Goal: Task Accomplishment & Management: Use online tool/utility

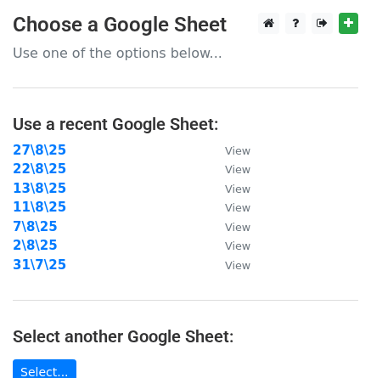
scroll to position [413, 0]
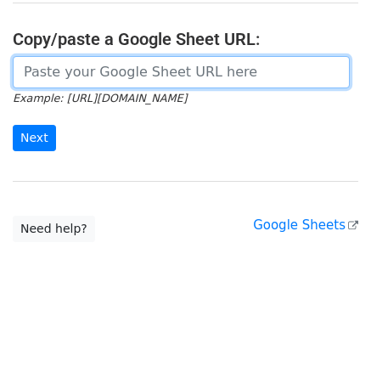
drag, startPoint x: 109, startPoint y: 80, endPoint x: 70, endPoint y: 136, distance: 68.3
click at [109, 80] on input "url" at bounding box center [181, 72] width 337 height 32
paste input "https://docs.google.com/spreadsheets/d/1Z2LKInxoc2JwvTXHt_6V7GxlKh1Ma4poYfVMk3F…"
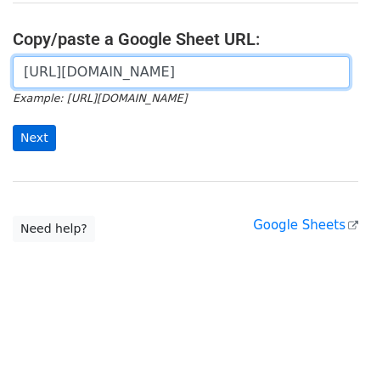
scroll to position [0, 365]
type input "https://docs.google.com/spreadsheets/d/1Z2LKInxoc2JwvTXHt_6V7GxlKh1Ma4poYfVMk3F…"
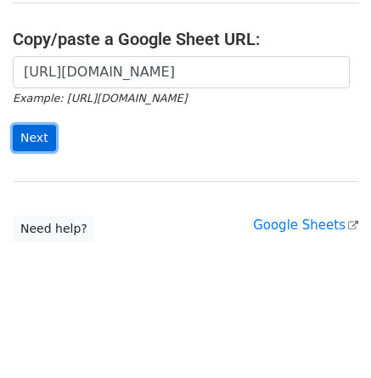
click at [40, 141] on input "Next" at bounding box center [34, 138] width 43 height 26
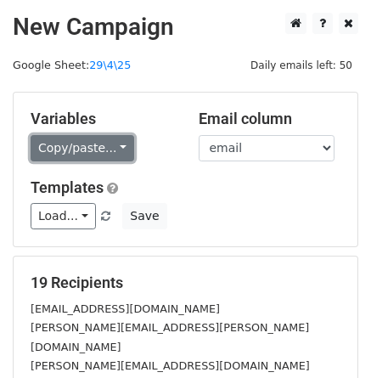
click at [65, 150] on link "Copy/paste..." at bounding box center [83, 148] width 104 height 26
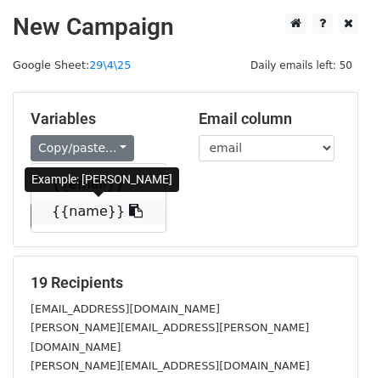
click at [87, 203] on link "{{name}}" at bounding box center [98, 211] width 134 height 27
